Goal: Information Seeking & Learning: Learn about a topic

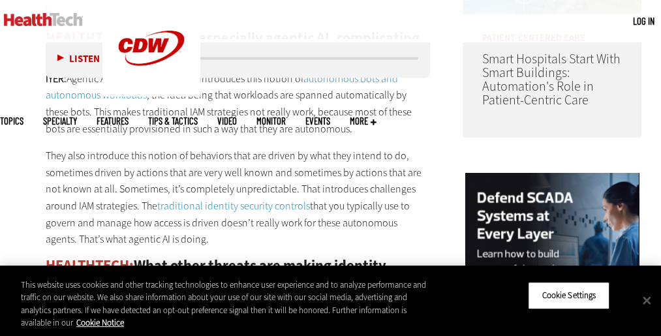
scroll to position [970, 0]
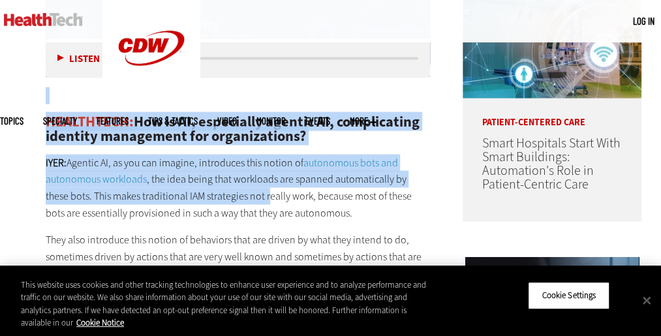
drag, startPoint x: 37, startPoint y: 121, endPoint x: 245, endPoint y: 187, distance: 217.8
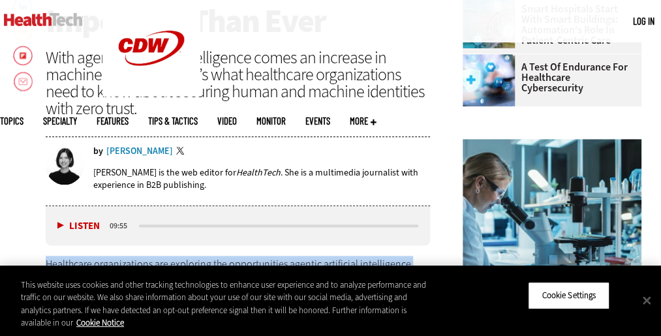
scroll to position [513, 0]
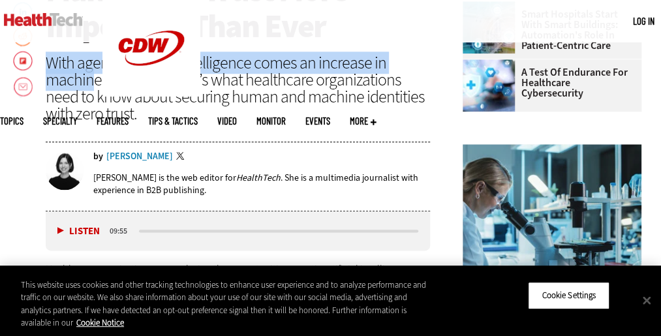
drag, startPoint x: 47, startPoint y: 55, endPoint x: 93, endPoint y: 82, distance: 52.6
click at [93, 82] on div "With agentic artificial intelligence comes an increase in machine identities. H…" at bounding box center [238, 88] width 385 height 68
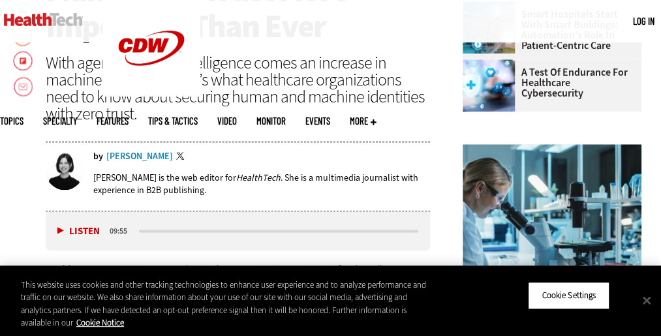
drag, startPoint x: 93, startPoint y: 82, endPoint x: 166, endPoint y: 112, distance: 79.3
click at [154, 121] on div "With agentic artificial intelligence comes an increase in machine identities. H…" at bounding box center [238, 88] width 385 height 68
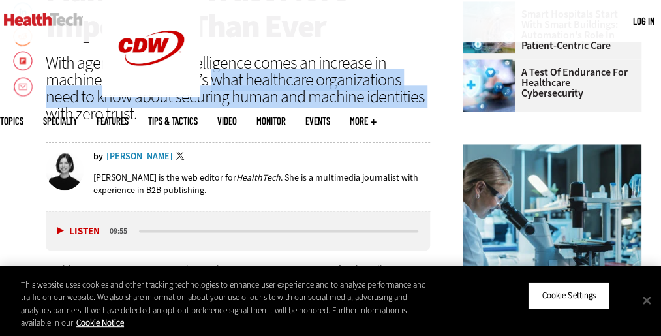
drag, startPoint x: 208, startPoint y: 78, endPoint x: 388, endPoint y: 105, distance: 182.3
click at [388, 105] on div "With agentic artificial intelligence comes an increase in machine identities. H…" at bounding box center [238, 88] width 385 height 68
drag, startPoint x: 388, startPoint y: 105, endPoint x: 368, endPoint y: 85, distance: 28.6
copy div "what healthcare organizations need to know about securing human and machine ide…"
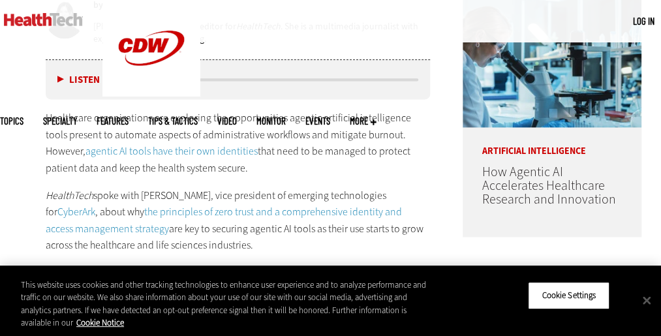
scroll to position [644, 0]
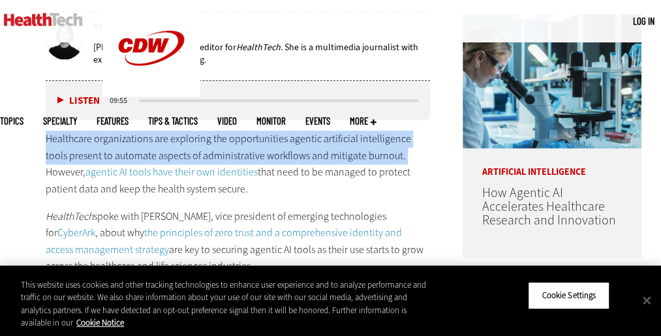
drag, startPoint x: 46, startPoint y: 134, endPoint x: 372, endPoint y: 148, distance: 326.1
click at [378, 151] on p "Healthcare organizations are exploring the opportunities agentic artificial int…" at bounding box center [238, 164] width 385 height 67
drag, startPoint x: 372, startPoint y: 148, endPoint x: 341, endPoint y: 138, distance: 33.0
copy p "Healthcare organizations are exploring the opportunities agentic artificial int…"
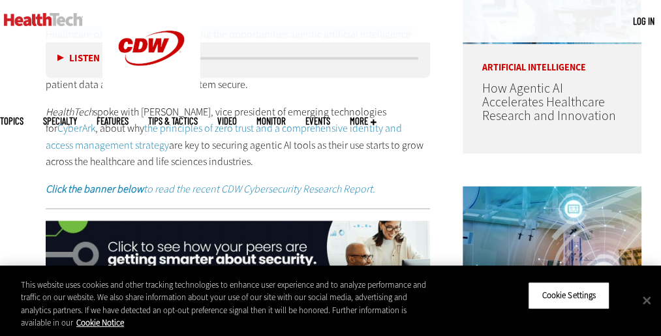
scroll to position [709, 0]
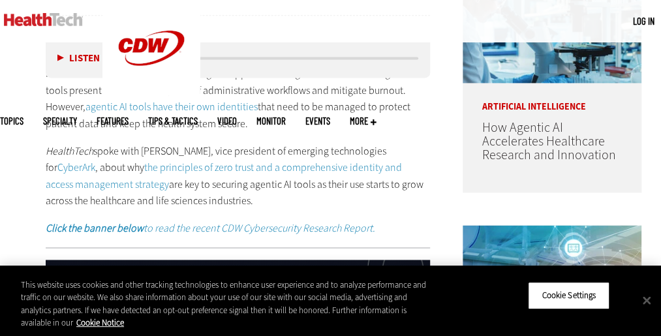
click at [52, 148] on em "HealthTech" at bounding box center [70, 151] width 48 height 14
drag, startPoint x: 43, startPoint y: 149, endPoint x: 217, endPoint y: 190, distance: 179.1
copy p "HealthTech spoke with [PERSON_NAME], vice president of emerging technologies fo…"
